Goal: Information Seeking & Learning: Find contact information

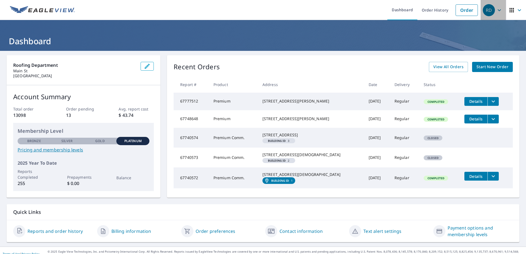
click at [498, 13] on icon "button" at bounding box center [499, 10] width 7 height 7
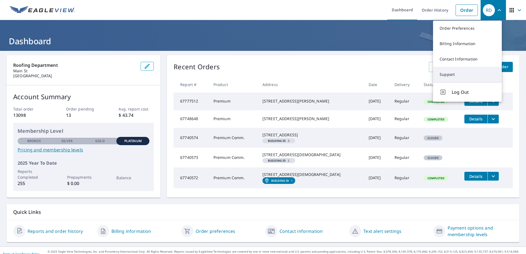
click at [462, 70] on link "Support" at bounding box center [467, 74] width 69 height 15
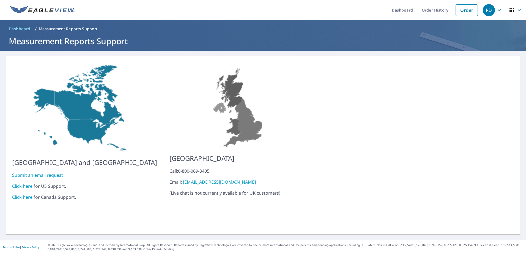
click at [21, 184] on link "Click here" at bounding box center [22, 186] width 20 height 6
click at [498, 11] on icon "button" at bounding box center [499, 10] width 3 height 2
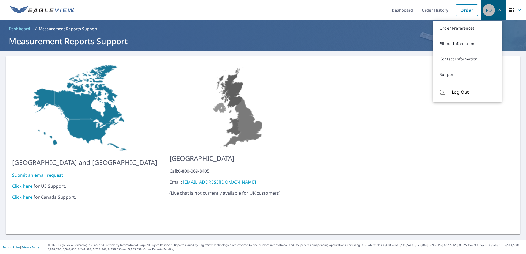
click at [484, 13] on div "RD" at bounding box center [489, 10] width 12 height 12
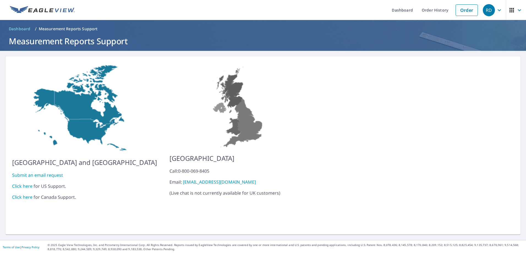
click at [497, 12] on icon "button" at bounding box center [499, 10] width 7 height 7
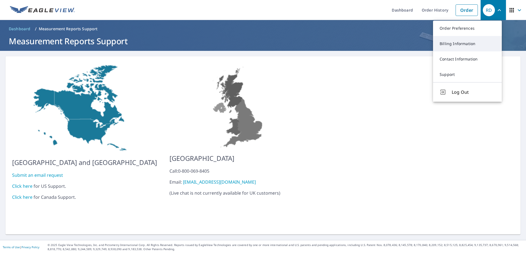
click at [453, 44] on link "Billing Information" at bounding box center [467, 43] width 69 height 15
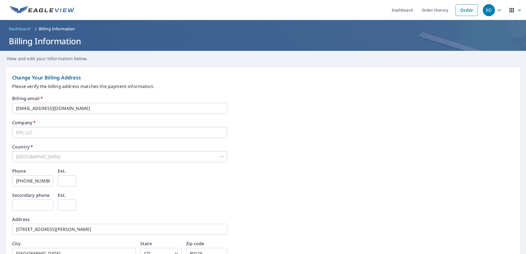
click at [496, 13] on icon "button" at bounding box center [499, 10] width 7 height 7
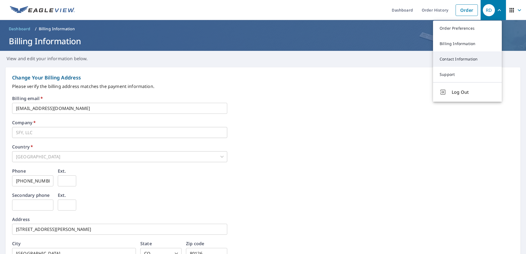
click at [456, 58] on link "Contact Information" at bounding box center [467, 58] width 69 height 15
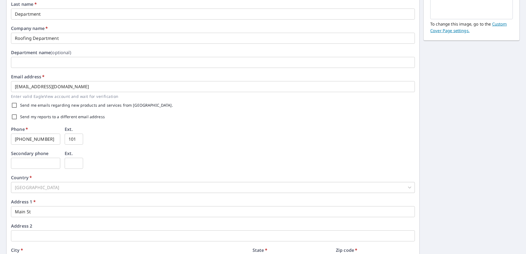
scroll to position [78, 0]
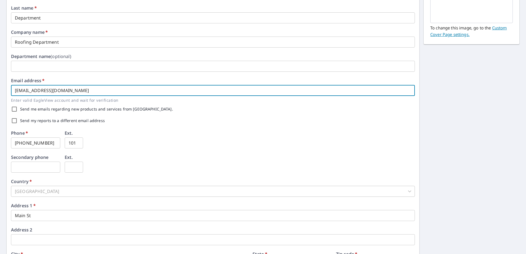
drag, startPoint x: 65, startPoint y: 89, endPoint x: 11, endPoint y: 89, distance: 53.6
click at [11, 89] on input "[EMAIL_ADDRESS][DOMAIN_NAME]" at bounding box center [213, 90] width 404 height 11
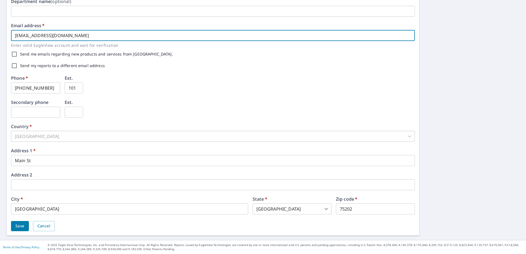
scroll to position [0, 0]
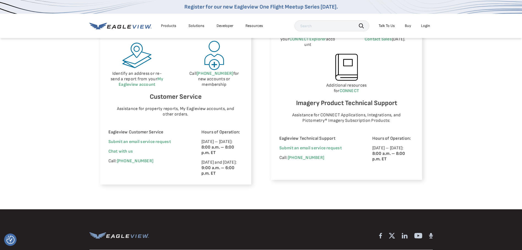
scroll to position [330, 0]
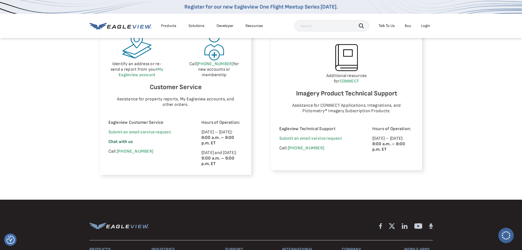
click at [127, 143] on span "Chat with us" at bounding box center [120, 141] width 25 height 5
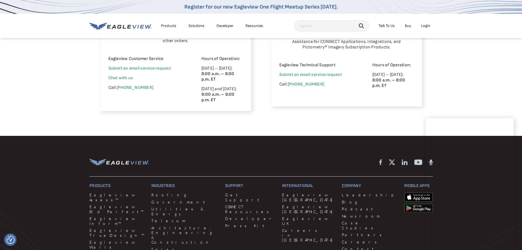
scroll to position [385, 0]
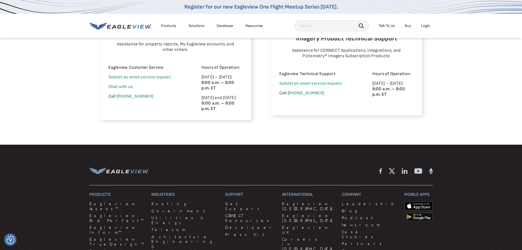
click at [123, 84] on span "Chat with us" at bounding box center [120, 86] width 25 height 5
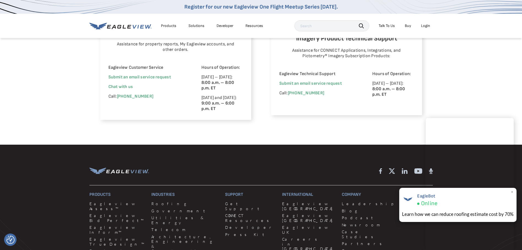
click at [514, 192] on div "EagleBot Online Learn how we can reduce roofing estimate cost by 70% ×" at bounding box center [457, 205] width 117 height 34
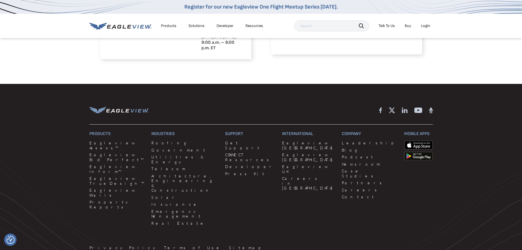
scroll to position [336, 0]
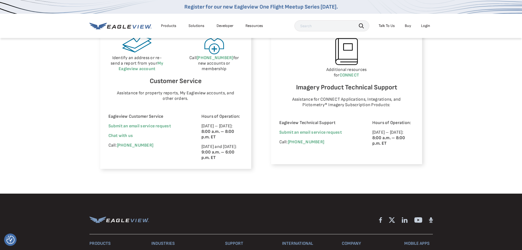
click at [130, 137] on span "Chat with us" at bounding box center [120, 135] width 25 height 5
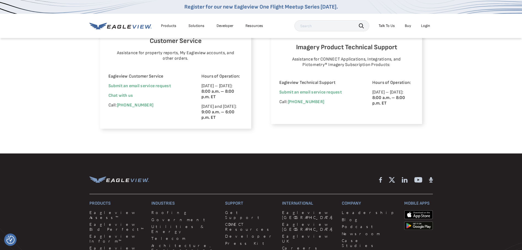
scroll to position [303, 0]
